Goal: Task Accomplishment & Management: Use online tool/utility

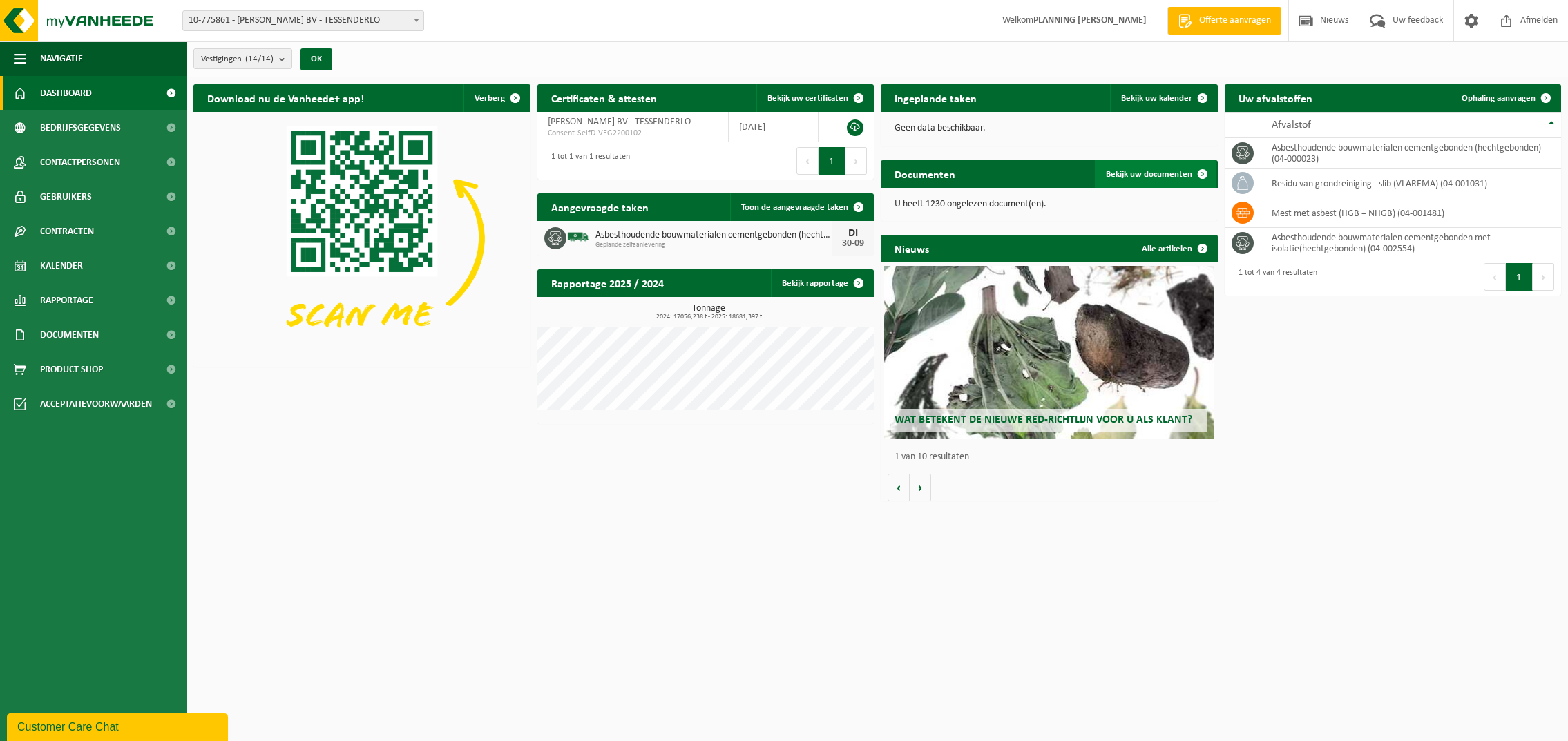
click at [1164, 168] on link "Bekijk uw documenten" at bounding box center [1155, 174] width 121 height 28
click at [1155, 97] on span "Bekijk uw kalender" at bounding box center [1156, 98] width 71 height 9
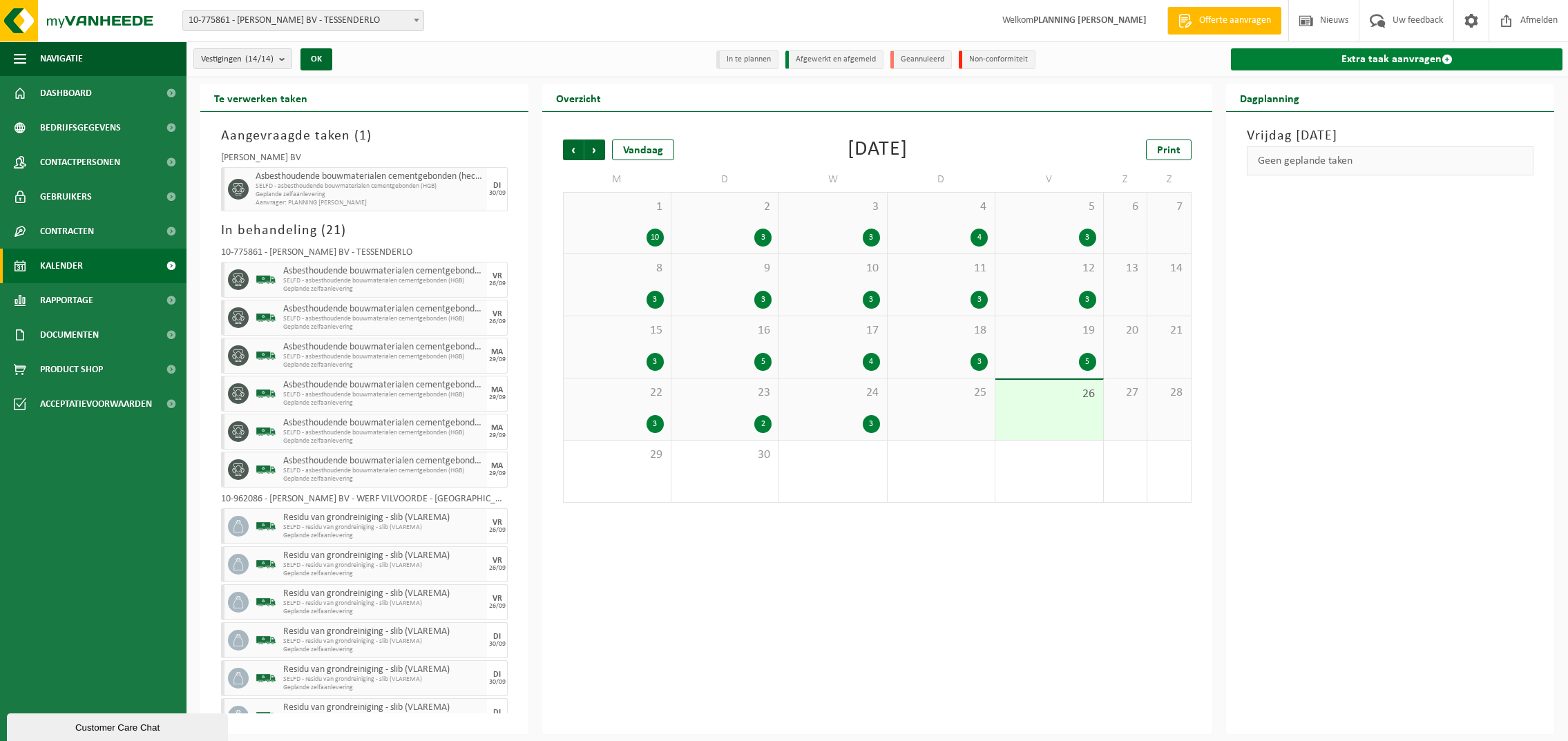
click at [1412, 53] on link "Extra taak aanvragen" at bounding box center [1396, 59] width 332 height 22
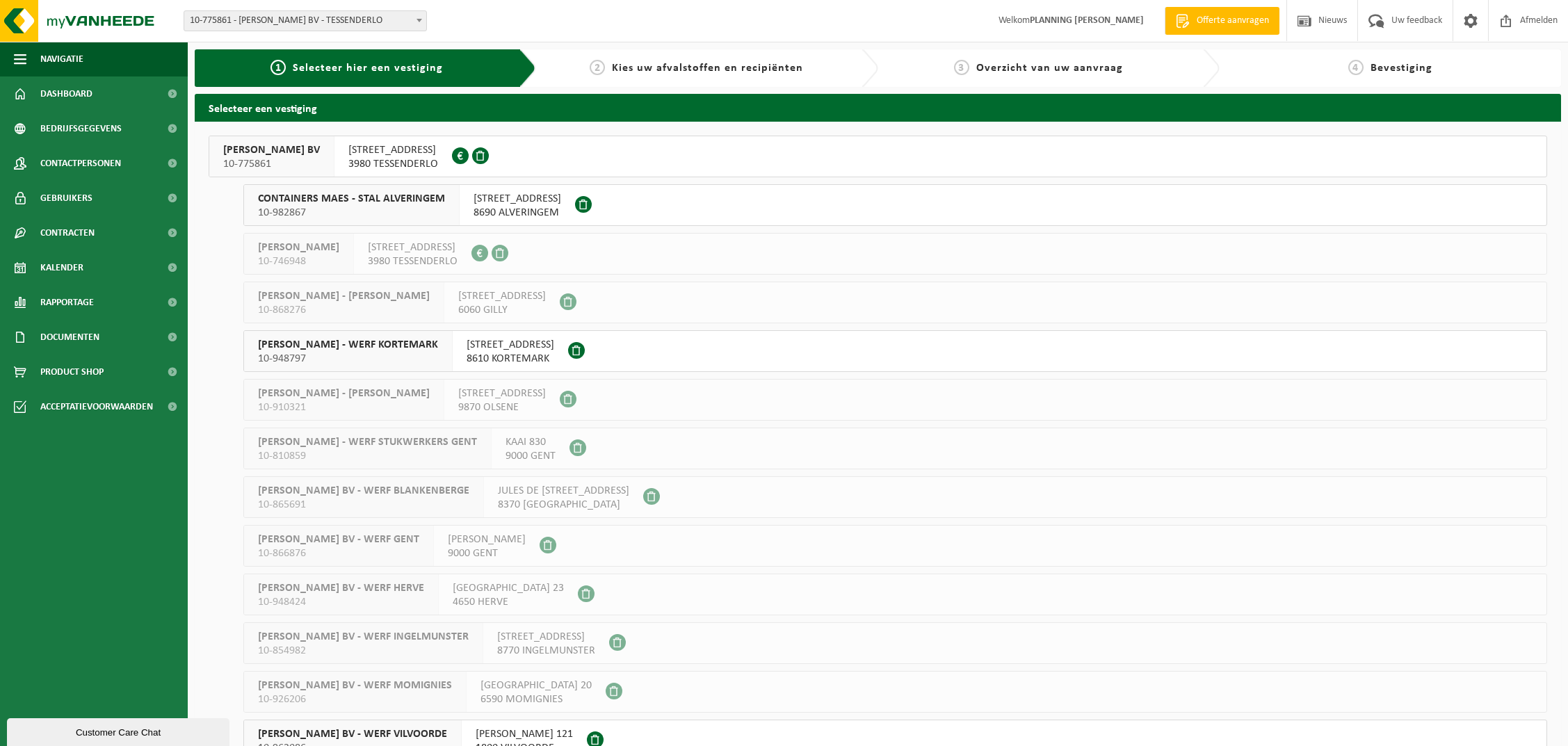
click at [408, 155] on div "SNELWEGSTRAAT 7 3980 TESSENDERLO 0861.494.216" at bounding box center [393, 156] width 118 height 40
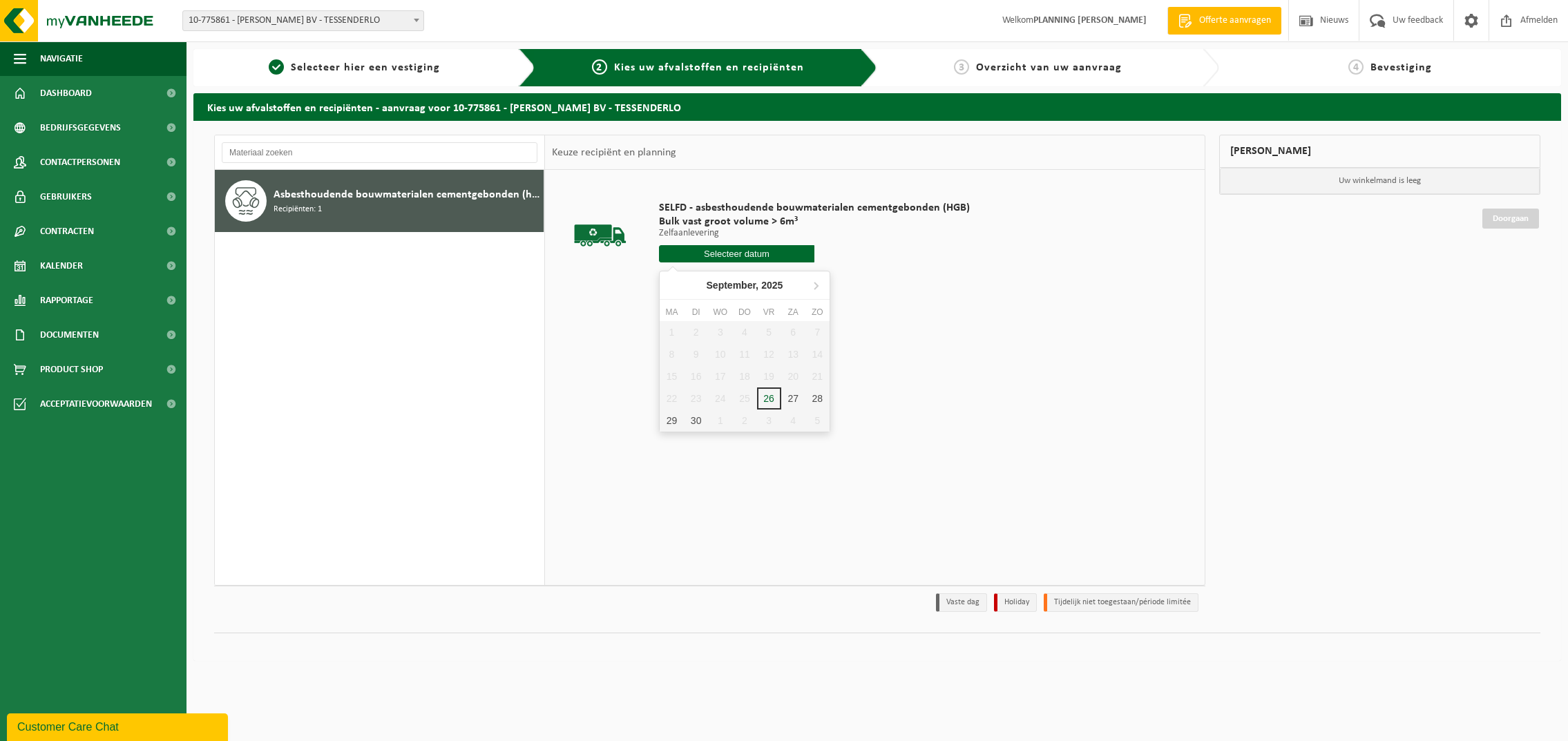
click at [742, 255] on input "text" at bounding box center [737, 253] width 156 height 17
click at [722, 421] on div "1" at bounding box center [721, 420] width 25 height 22
type input "Van [DATE]"
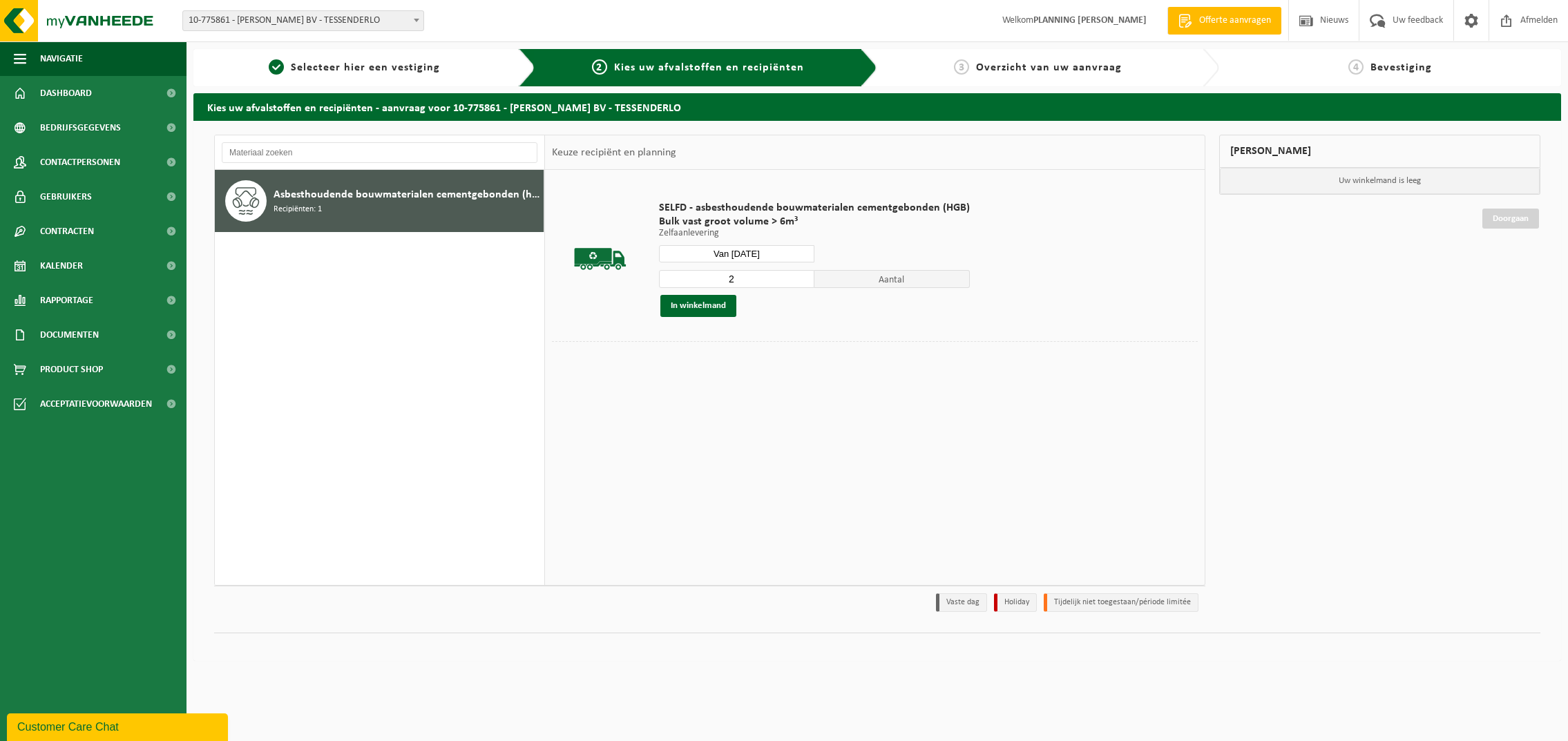
type input "2"
click at [799, 278] on input "2" at bounding box center [737, 279] width 156 height 18
click at [717, 302] on button "In winkelmand" at bounding box center [698, 305] width 76 height 22
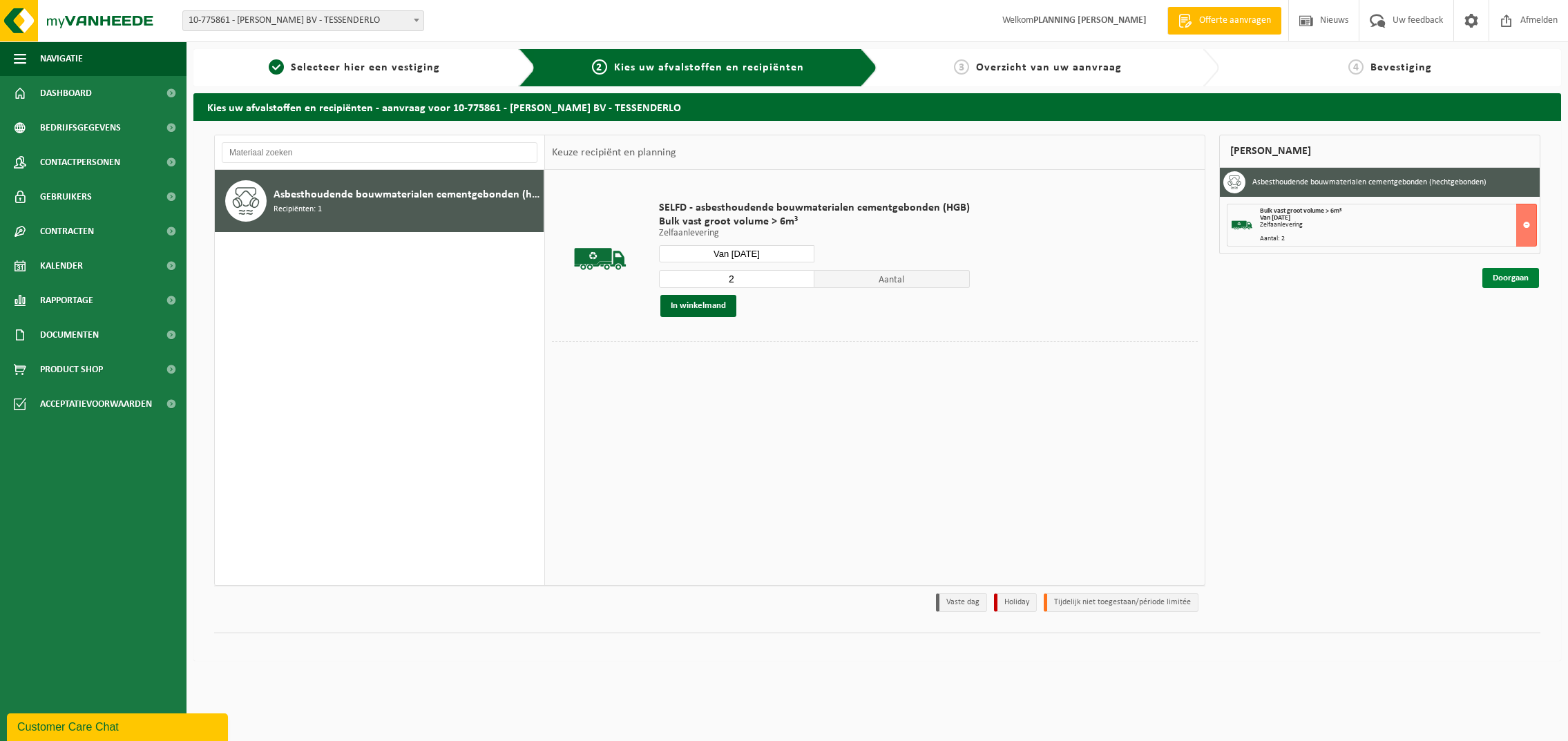
click at [1500, 277] on link "Doorgaan" at bounding box center [1510, 278] width 56 height 20
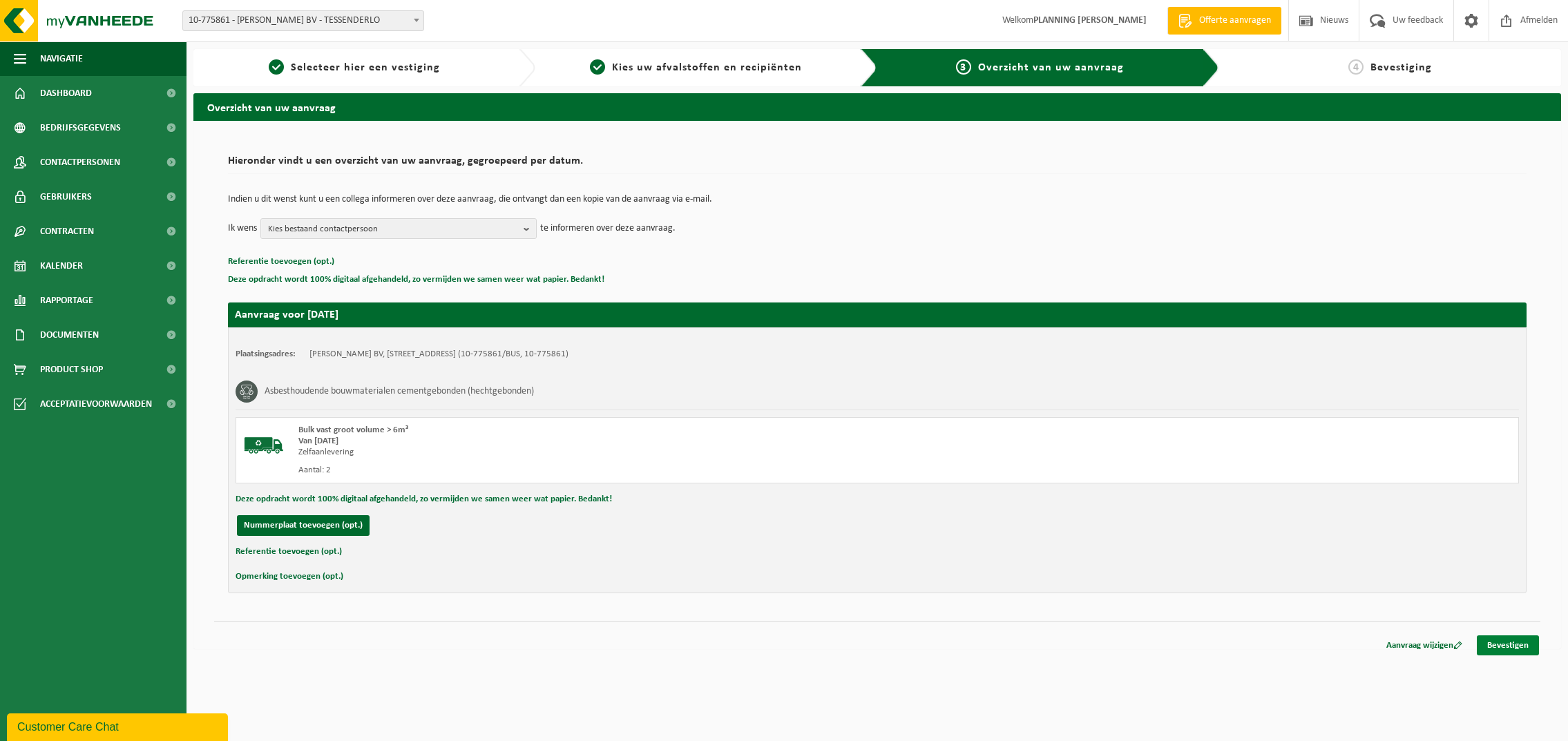
click at [1492, 643] on link "Bevestigen" at bounding box center [1508, 645] width 62 height 20
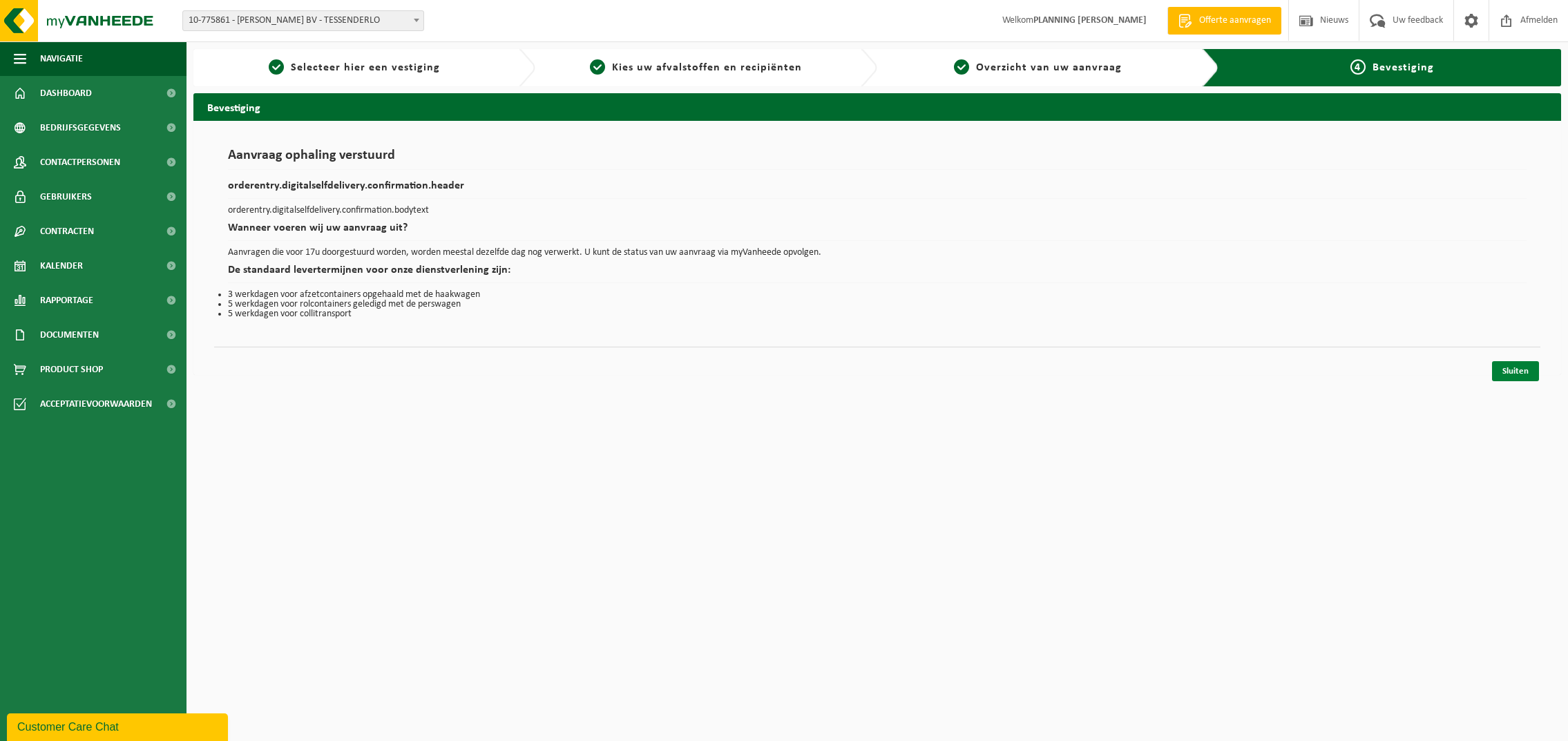
click at [1507, 373] on link "Sluiten" at bounding box center [1515, 371] width 47 height 20
